Goal: Contribute content: Add original content to the website for others to see

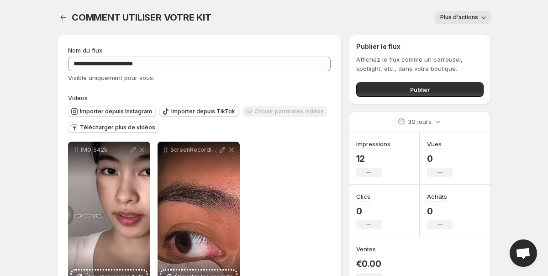
scroll to position [34, 0]
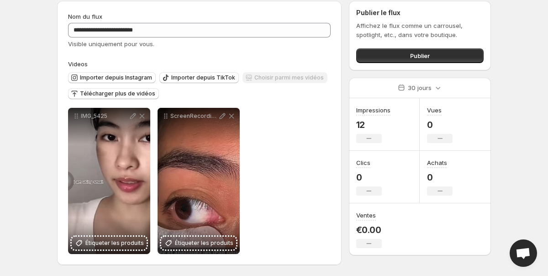
click at [404, 60] on button "Publier" at bounding box center [420, 55] width 128 height 15
click at [412, 54] on span "Publier" at bounding box center [420, 55] width 20 height 9
click at [391, 53] on button "Publier" at bounding box center [420, 55] width 128 height 15
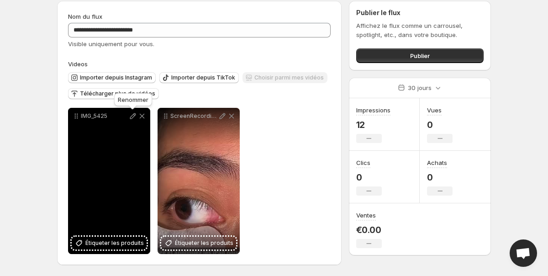
click at [133, 117] on icon at bounding box center [133, 116] width 6 height 6
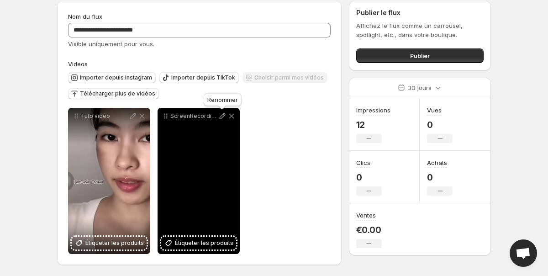
click at [225, 117] on icon at bounding box center [222, 116] width 9 height 9
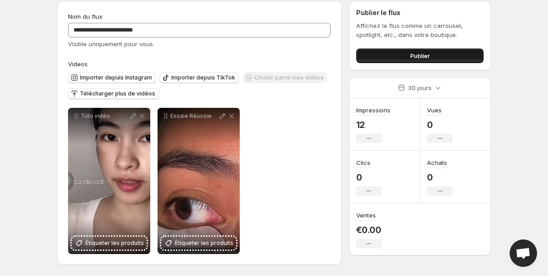
click at [413, 59] on span "Publier" at bounding box center [420, 55] width 20 height 9
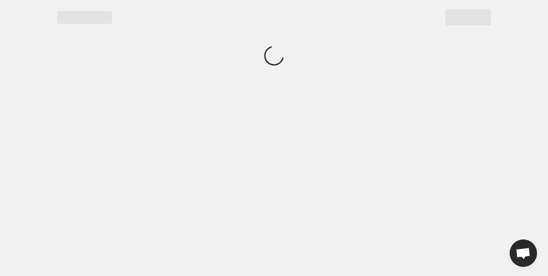
scroll to position [0, 0]
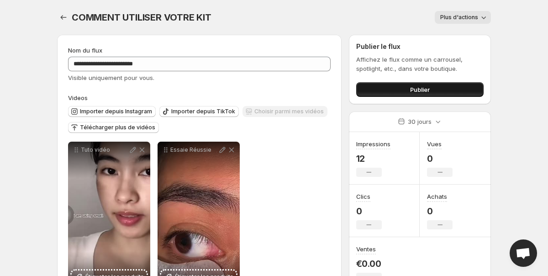
click at [432, 89] on button "Publier" at bounding box center [420, 89] width 128 height 15
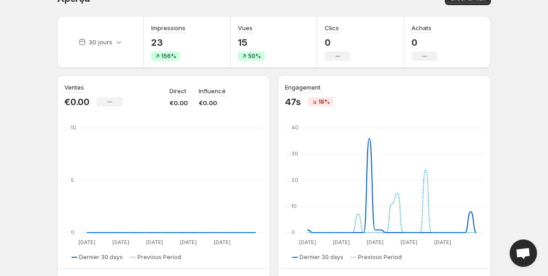
scroll to position [21, 0]
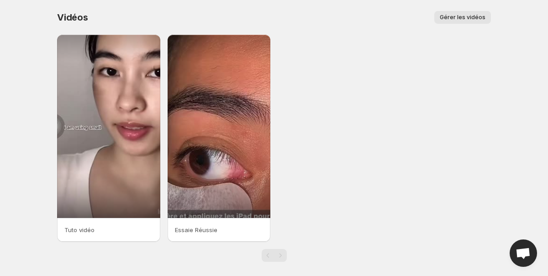
click at [442, 18] on button "Gérer les vidéos" at bounding box center [463, 17] width 57 height 13
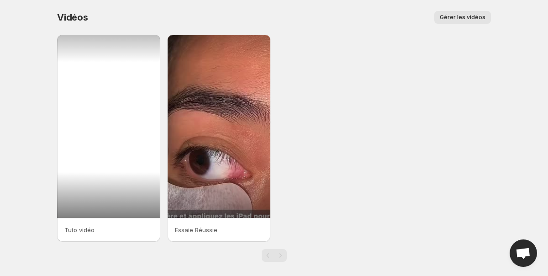
scroll to position [8, 0]
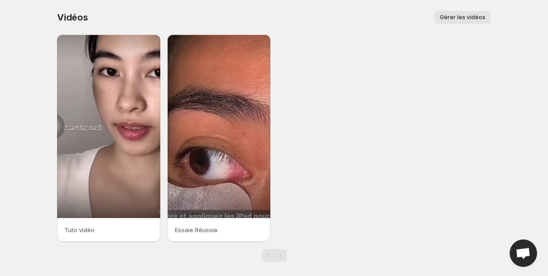
click at [457, 18] on span "Gérer les vidéos" at bounding box center [463, 17] width 46 height 7
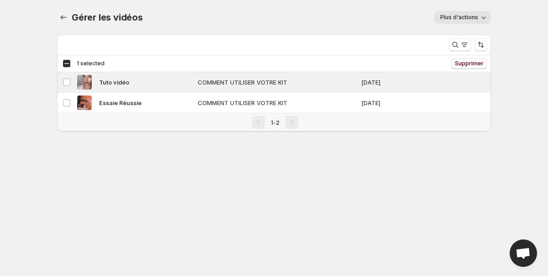
click at [474, 64] on span "Supprimer" at bounding box center [469, 63] width 29 height 7
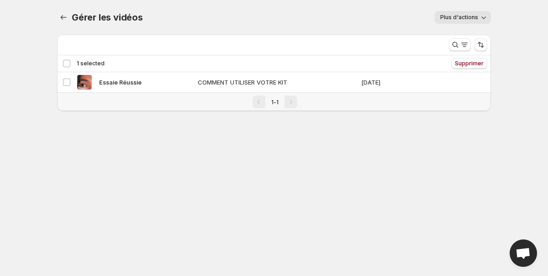
click at [283, 25] on div "Gérer les vidéos. This page is ready Gérer les vidéos Plus d'actions More actio…" at bounding box center [274, 17] width 434 height 35
click at [64, 63] on div "Deselect vidéo 1 selected" at bounding box center [84, 63] width 42 height 8
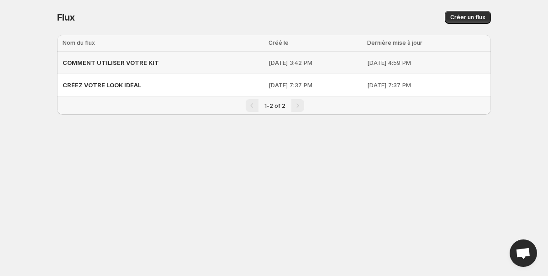
click at [147, 64] on span "COMMENT UTILISER VOTRE KIT" at bounding box center [111, 62] width 96 height 7
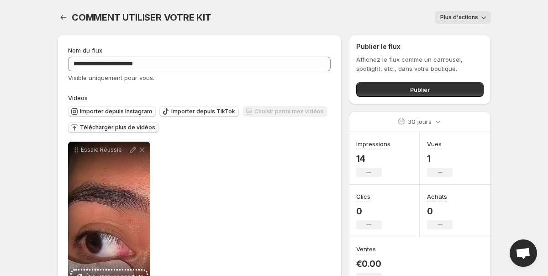
click at [126, 129] on span "Télécharger plus de vidéos" at bounding box center [117, 127] width 75 height 7
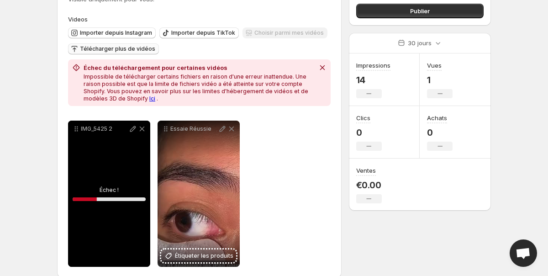
scroll to position [80, 0]
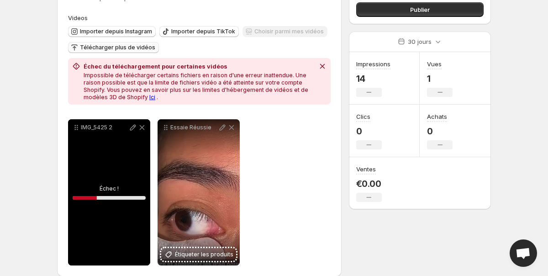
click at [113, 200] on div "IMG_5425 2" at bounding box center [109, 192] width 82 height 146
click at [128, 164] on div "IMG_5425 2" at bounding box center [109, 192] width 82 height 146
click at [143, 128] on icon at bounding box center [142, 127] width 9 height 9
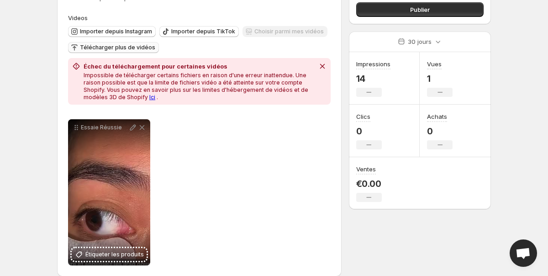
click at [124, 46] on span "Télécharger plus de vidéos" at bounding box center [117, 47] width 75 height 7
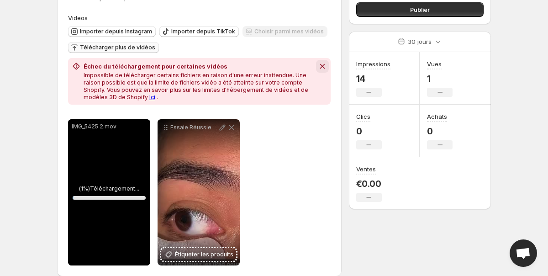
click at [324, 67] on icon "Dismiss notification" at bounding box center [322, 66] width 9 height 9
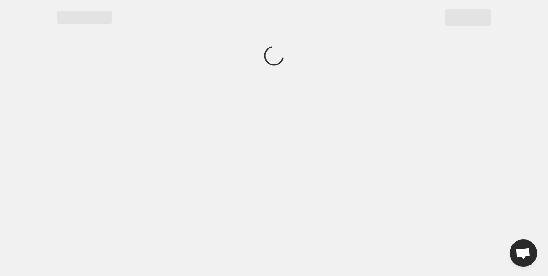
scroll to position [0, 0]
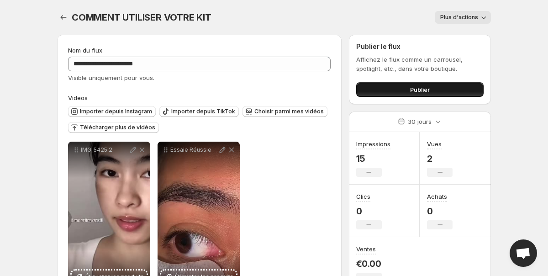
click at [430, 89] on span "Publier" at bounding box center [420, 89] width 20 height 9
